Goal: Navigation & Orientation: Understand site structure

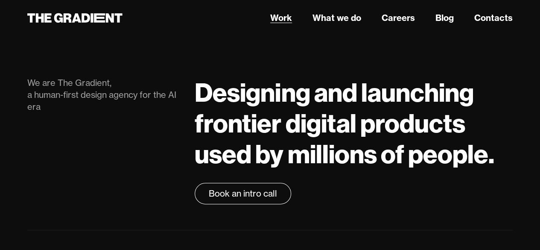
click at [277, 18] on link "Work" at bounding box center [281, 18] width 22 height 13
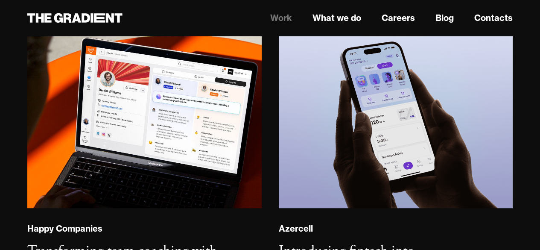
scroll to position [512, 0]
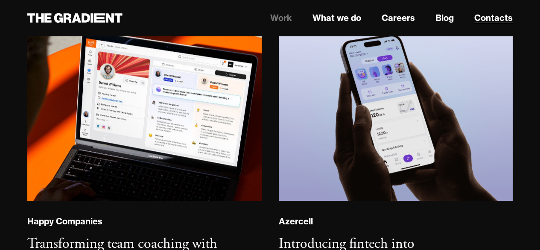
click at [500, 21] on link "Contacts" at bounding box center [493, 18] width 38 height 13
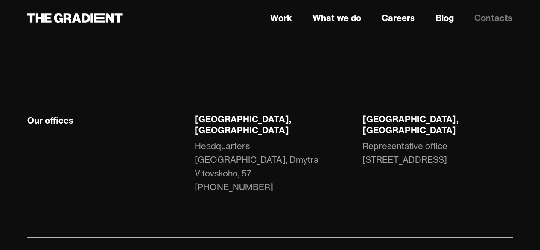
scroll to position [265, 0]
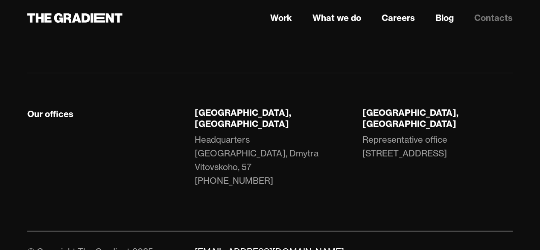
drag, startPoint x: 271, startPoint y: 152, endPoint x: 193, endPoint y: 124, distance: 83.6
click at [193, 124] on div "Lviv, Ukraine Headquarters LEM Station, Dmytra Vitovskoho, 57 +38 066 735 42 58" at bounding box center [269, 155] width 167 height 97
click at [328, 156] on div "Lviv, Ukraine Headquarters LEM Station, Dmytra Vitovskoho, 57 +38 066 735 42 58" at bounding box center [269, 155] width 167 height 97
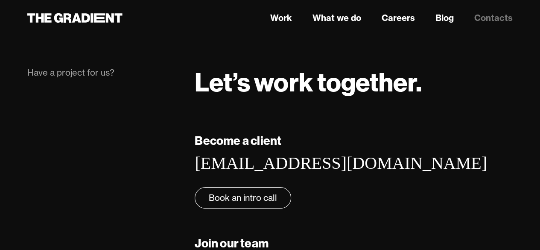
scroll to position [0, 0]
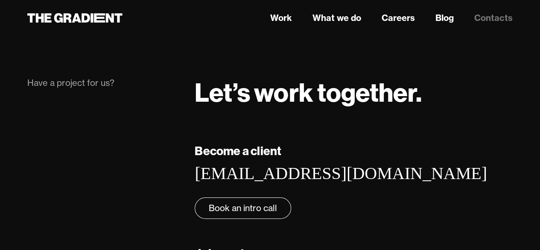
drag, startPoint x: 302, startPoint y: 21, endPoint x: 293, endPoint y: 20, distance: 9.4
click at [301, 20] on nav "Work What we do Careers Blog Contacts" at bounding box center [354, 17] width 318 height 15
click at [289, 19] on link "Work" at bounding box center [281, 18] width 22 height 13
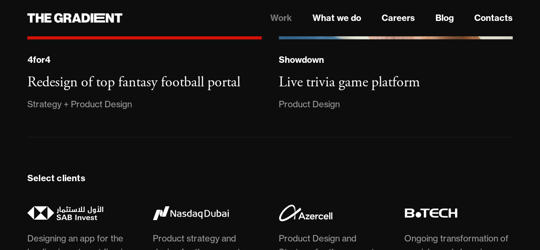
scroll to position [1964, 0]
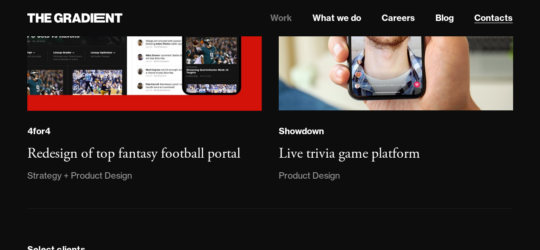
click at [490, 20] on link "Contacts" at bounding box center [493, 18] width 38 height 13
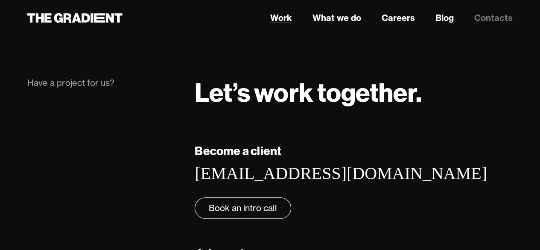
click at [272, 15] on link "Work" at bounding box center [281, 18] width 22 height 13
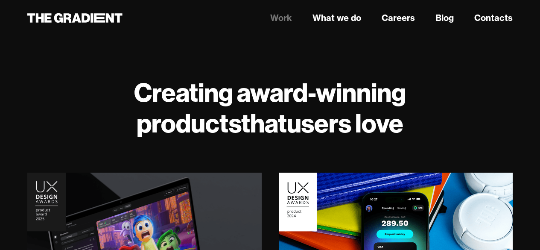
click at [277, 21] on link "Work" at bounding box center [281, 18] width 22 height 13
click at [503, 19] on link "Contacts" at bounding box center [493, 18] width 38 height 13
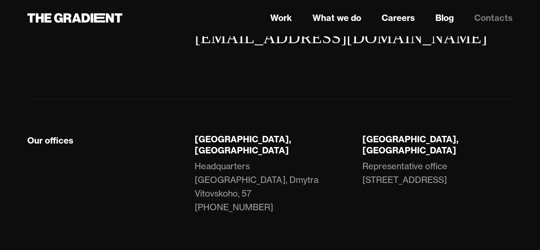
scroll to position [265, 0]
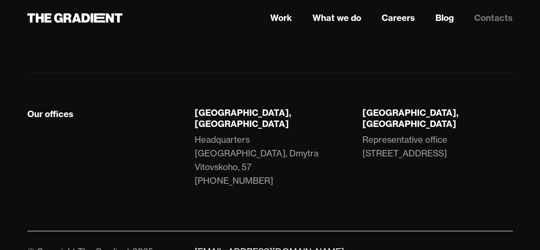
click at [270, 24] on nav "Work What we do Careers Blog Contacts" at bounding box center [354, 17] width 318 height 15
click at [274, 20] on link "Work" at bounding box center [281, 18] width 22 height 13
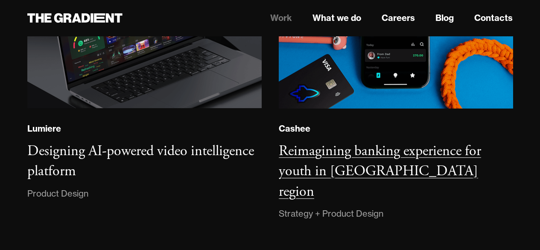
scroll to position [256, 0]
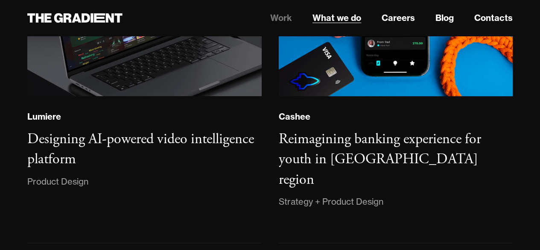
click at [348, 19] on link "What we do" at bounding box center [336, 18] width 49 height 13
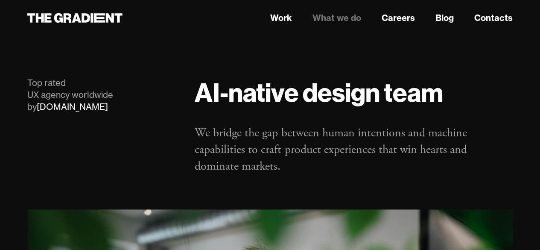
click at [342, 15] on link "What we do" at bounding box center [336, 18] width 49 height 13
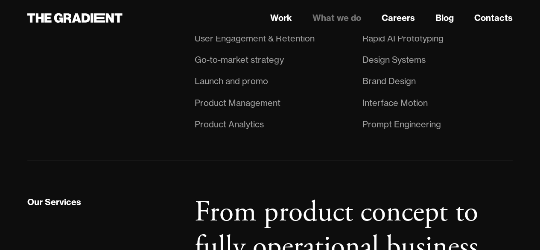
scroll to position [811, 0]
